Goal: Transaction & Acquisition: Obtain resource

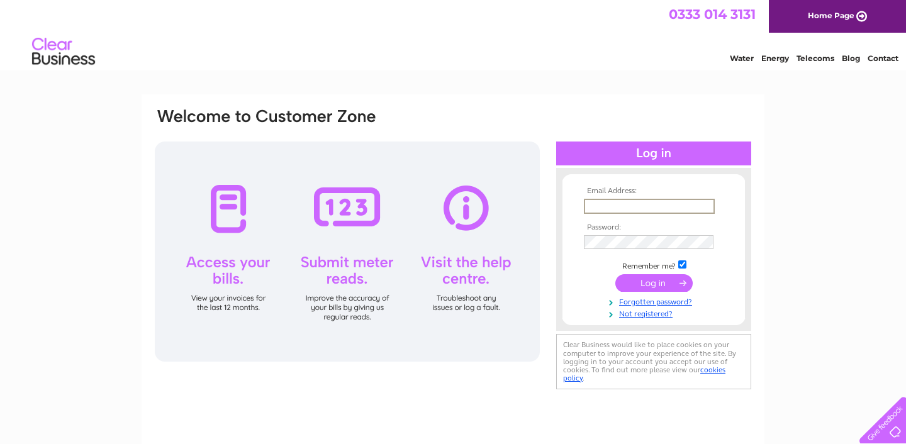
click at [627, 210] on input "text" at bounding box center [649, 206] width 131 height 15
type input "hello@thedrillmans.co.uk"
click at [615, 274] on input "submit" at bounding box center [653, 283] width 77 height 18
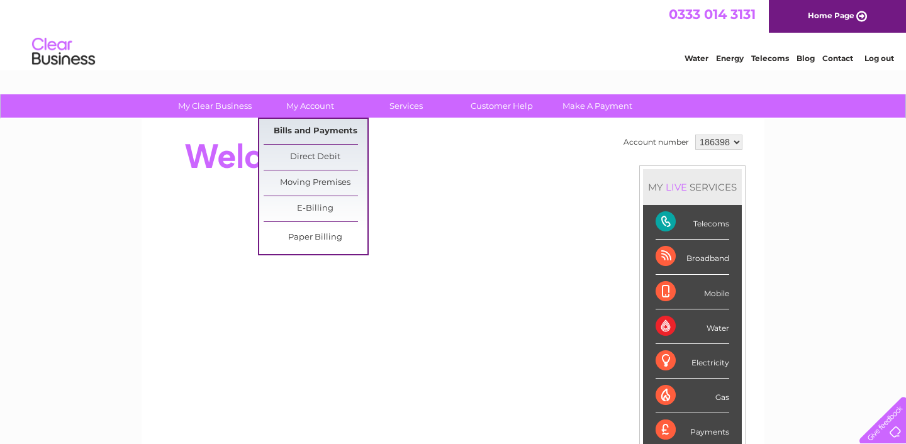
click at [300, 125] on link "Bills and Payments" at bounding box center [316, 131] width 104 height 25
click at [293, 134] on link "Bills and Payments" at bounding box center [316, 131] width 104 height 25
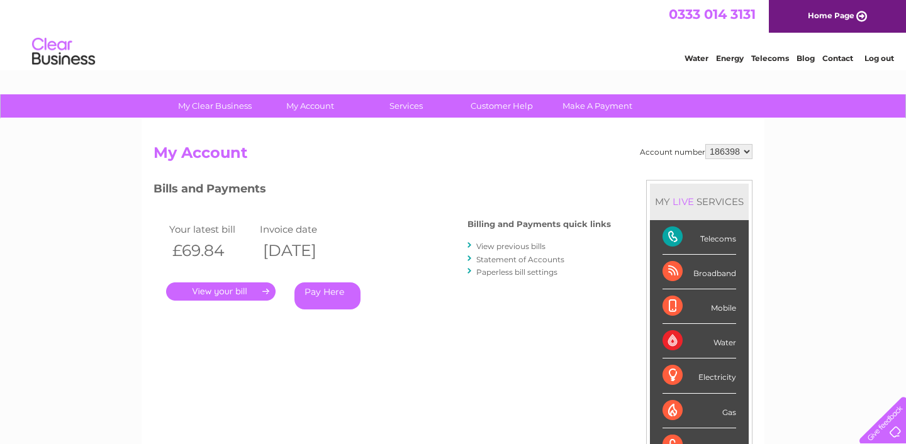
click at [240, 293] on link "." at bounding box center [220, 292] width 109 height 18
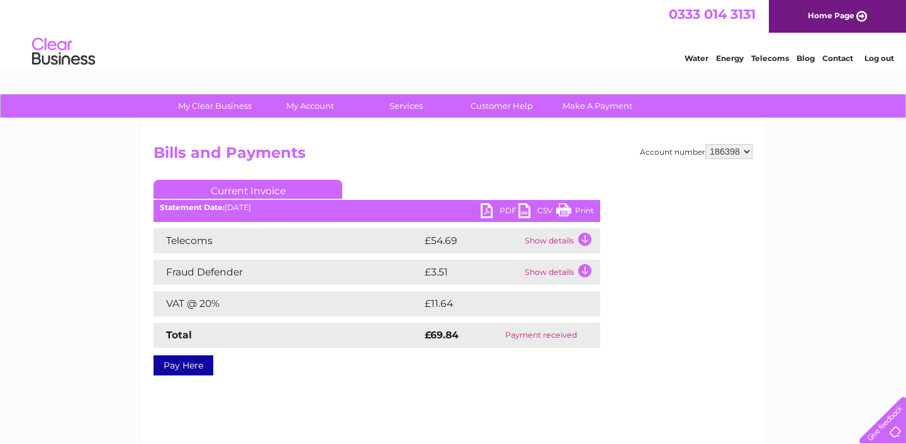
click at [502, 215] on link "PDF" at bounding box center [500, 212] width 38 height 18
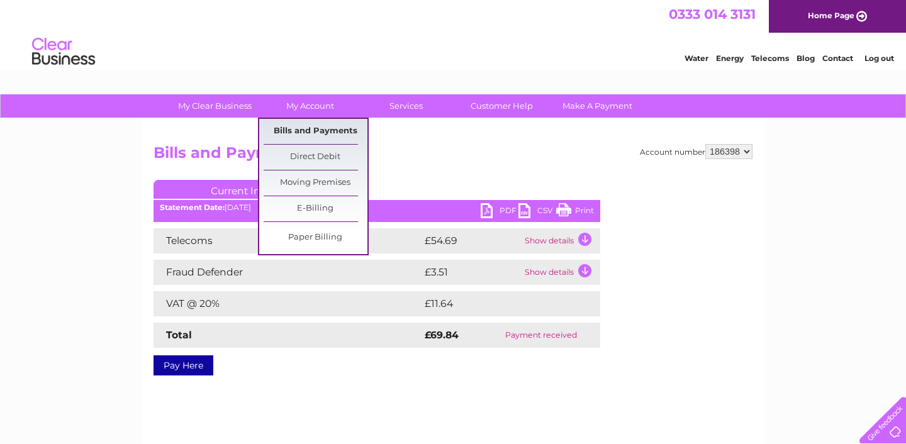
click at [303, 131] on link "Bills and Payments" at bounding box center [316, 131] width 104 height 25
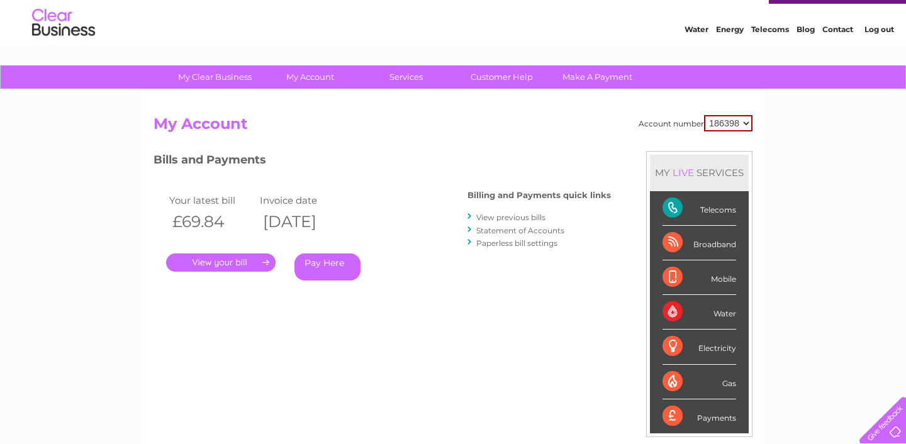
scroll to position [28, 0]
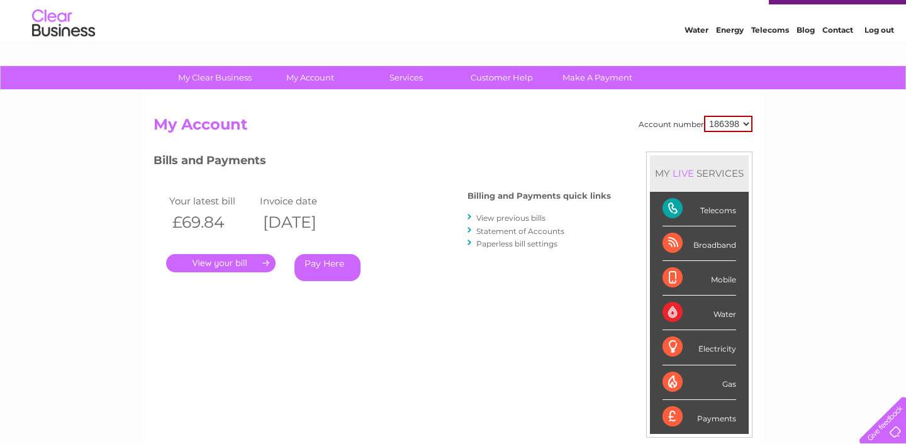
click at [493, 214] on link "View previous bills" at bounding box center [510, 217] width 69 height 9
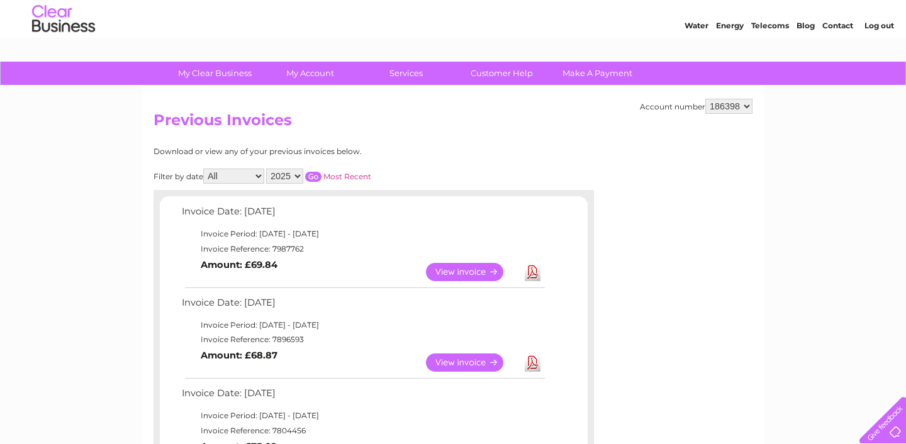
scroll to position [34, 0]
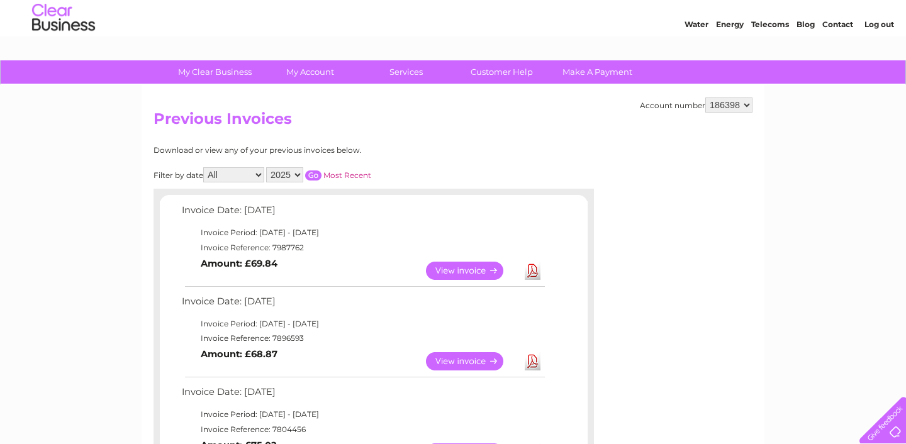
click at [291, 340] on td "Invoice Reference: 7896593" at bounding box center [363, 338] width 368 height 15
copy td "7896593"
